Goal: Complete application form

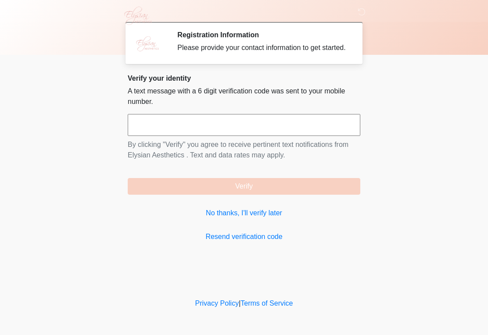
click at [241, 236] on div "Verify your identity A text message with a 6 digit verification code was sent t…" at bounding box center [244, 158] width 233 height 168
click at [246, 218] on link "No thanks, I'll verify later" at bounding box center [244, 213] width 233 height 11
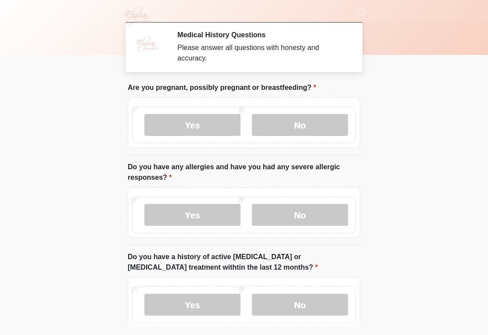
click at [303, 128] on label "No" at bounding box center [300, 125] width 96 height 22
click at [312, 215] on label "No" at bounding box center [300, 215] width 96 height 22
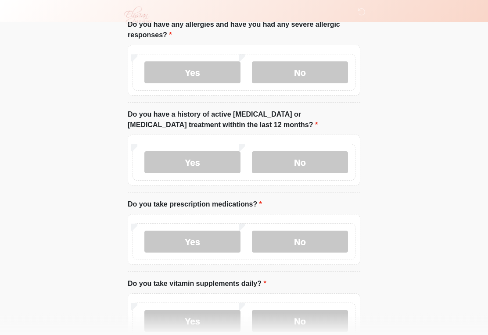
scroll to position [143, 0]
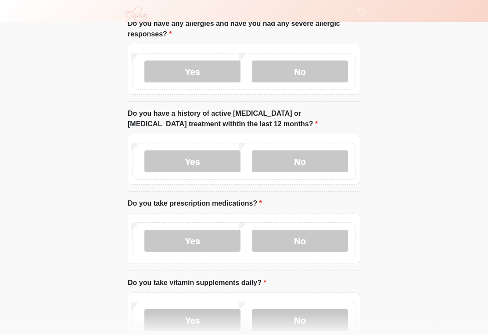
click at [306, 160] on label "No" at bounding box center [300, 162] width 96 height 22
click at [302, 235] on label "No" at bounding box center [300, 241] width 96 height 22
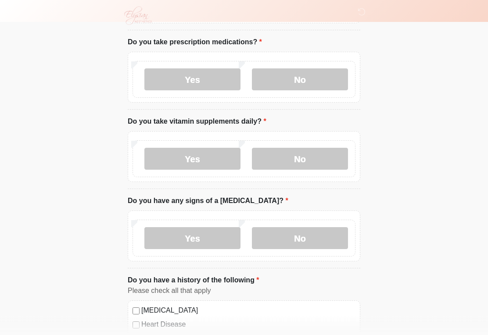
scroll to position [308, 0]
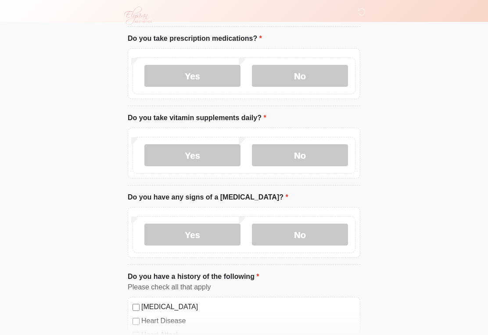
click at [220, 150] on label "Yes" at bounding box center [192, 155] width 96 height 22
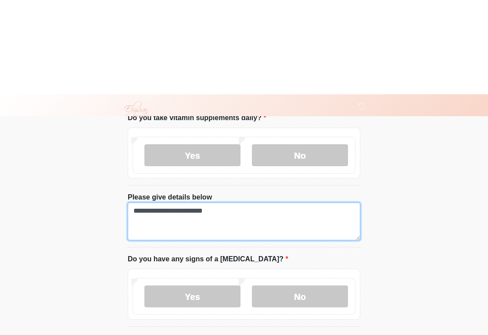
scroll to position [404, 0]
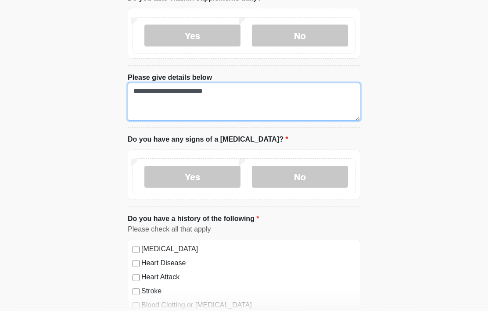
type textarea "**********"
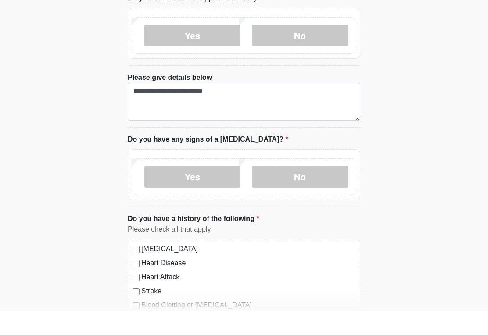
click at [299, 190] on label "No" at bounding box center [300, 201] width 96 height 22
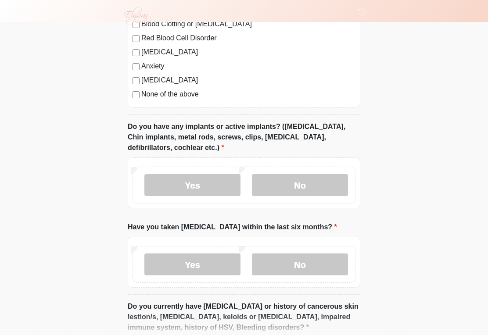
scroll to position [710, 0]
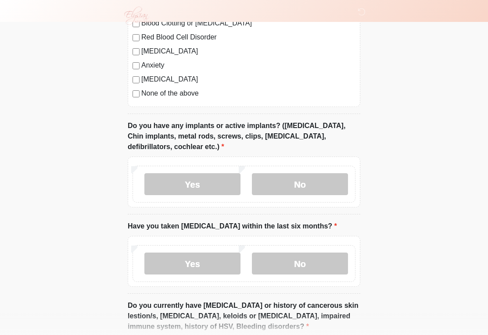
click at [287, 190] on label "No" at bounding box center [300, 184] width 96 height 22
click at [300, 261] on label "No" at bounding box center [300, 264] width 96 height 22
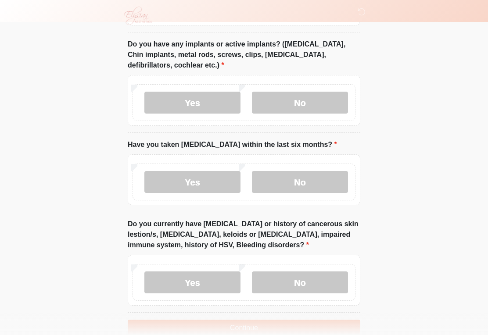
scroll to position [825, 0]
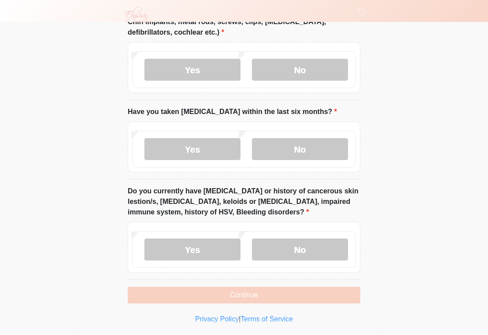
click at [317, 250] on label "No" at bounding box center [300, 250] width 96 height 22
click at [253, 294] on button "Continue" at bounding box center [244, 295] width 233 height 17
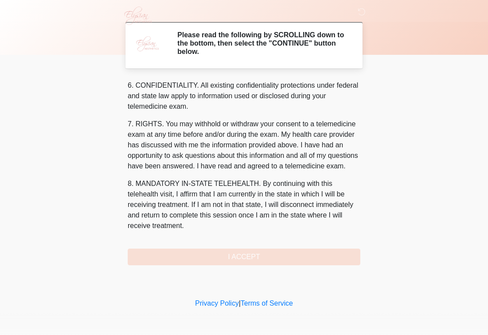
scroll to position [349, 0]
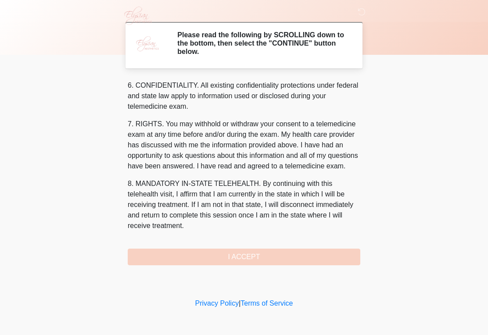
click at [249, 259] on button "I ACCEPT" at bounding box center [244, 257] width 233 height 17
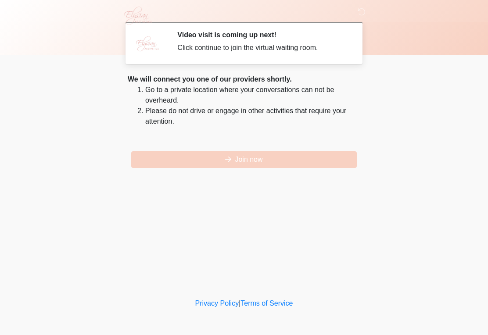
click at [246, 161] on button "Join now" at bounding box center [244, 159] width 226 height 17
